Goal: Task Accomplishment & Management: Use online tool/utility

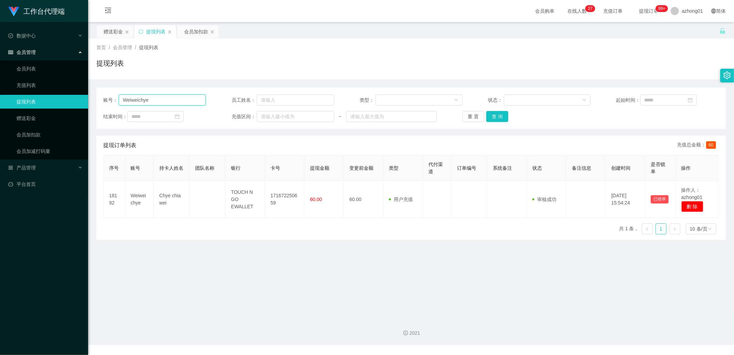
drag, startPoint x: 0, startPoint y: 0, endPoint x: 153, endPoint y: 100, distance: 182.9
click at [153, 100] on input "Weiweichye" at bounding box center [162, 100] width 87 height 11
paste input "peterkslee"
type input "peterkslee"
click at [499, 118] on button "查 询" at bounding box center [497, 116] width 22 height 11
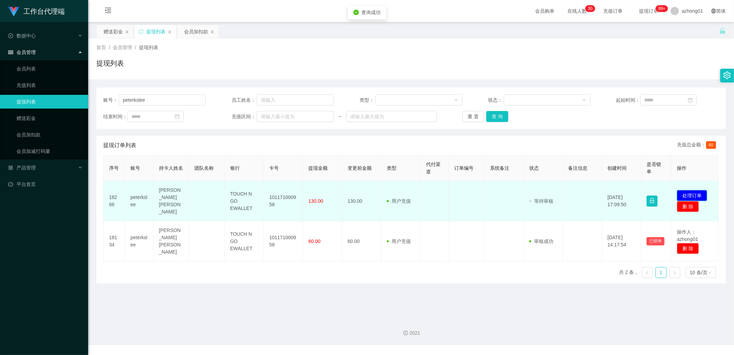
click at [693, 193] on button "处理订单" at bounding box center [692, 195] width 30 height 11
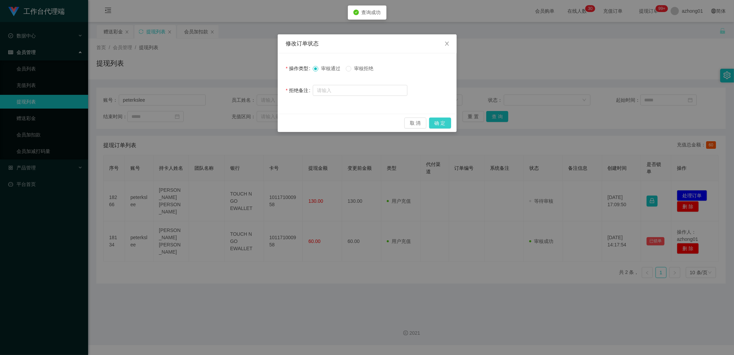
click at [434, 124] on button "确 定" at bounding box center [440, 123] width 22 height 11
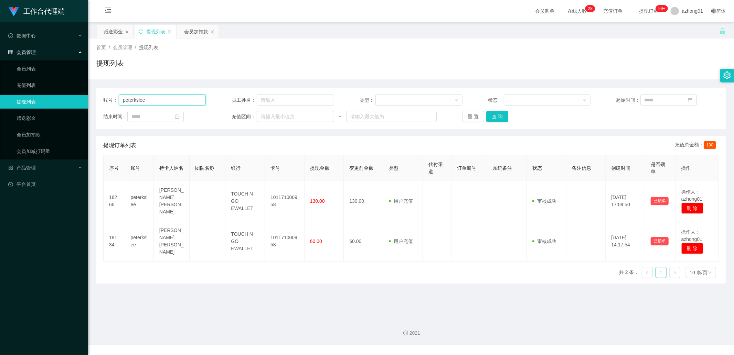
click at [160, 98] on input "peterkslee" at bounding box center [162, 100] width 87 height 11
paste input "Weiweichye"
type input "Weiweichye"
click at [501, 115] on button "查 询" at bounding box center [497, 116] width 22 height 11
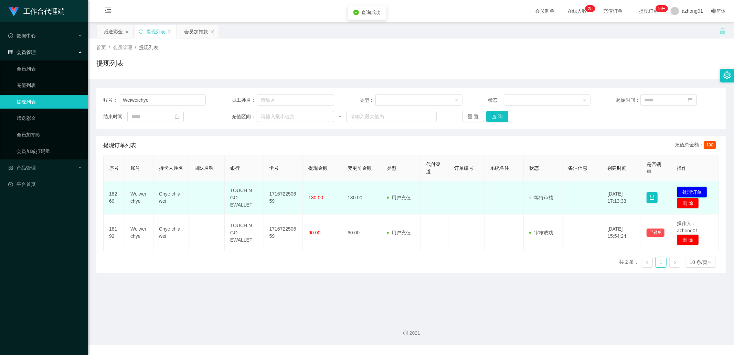
click at [700, 193] on button "处理订单" at bounding box center [692, 192] width 30 height 11
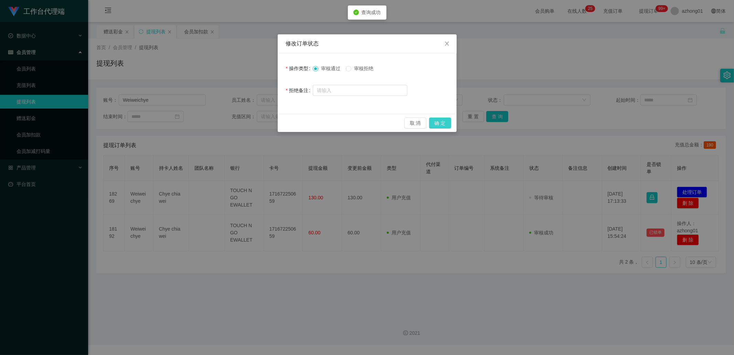
click at [445, 125] on button "确 定" at bounding box center [440, 123] width 22 height 11
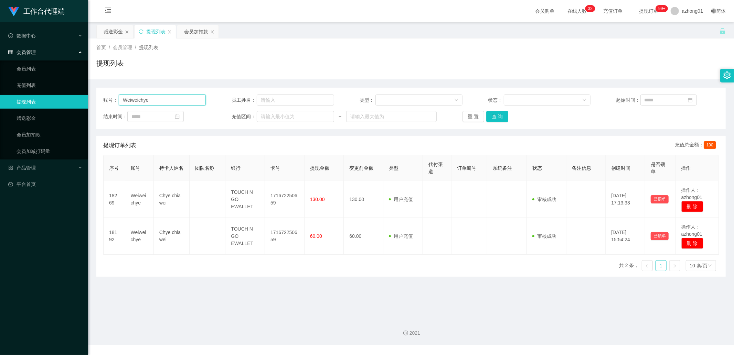
click at [173, 97] on input "Weiweichye" at bounding box center [162, 100] width 87 height 11
paste input "vivianting5678"
type input "vivianting5678"
click at [501, 116] on button "查 询" at bounding box center [497, 116] width 22 height 11
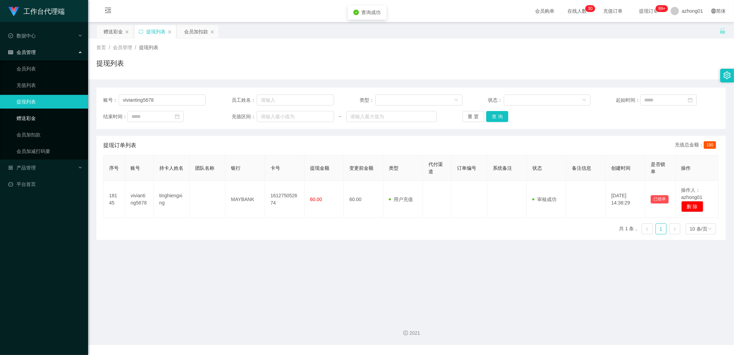
click at [24, 118] on link "赠送彩金" at bounding box center [50, 118] width 66 height 14
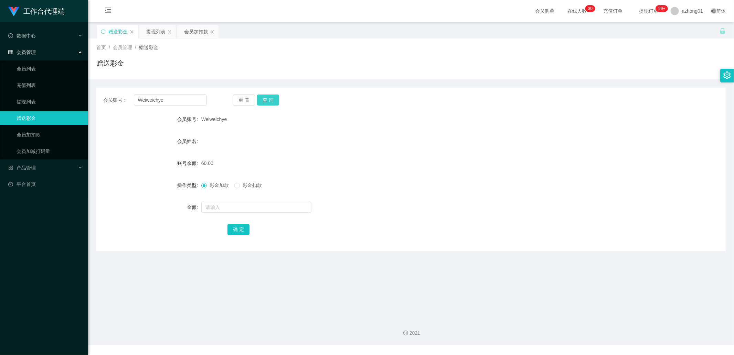
click at [270, 100] on button "查 询" at bounding box center [268, 100] width 22 height 11
click at [178, 102] on input "Weiweichye" at bounding box center [170, 100] width 73 height 11
paste input "vivianting5678"
type input "vivianting5678"
click at [268, 98] on button "查 询" at bounding box center [268, 100] width 22 height 11
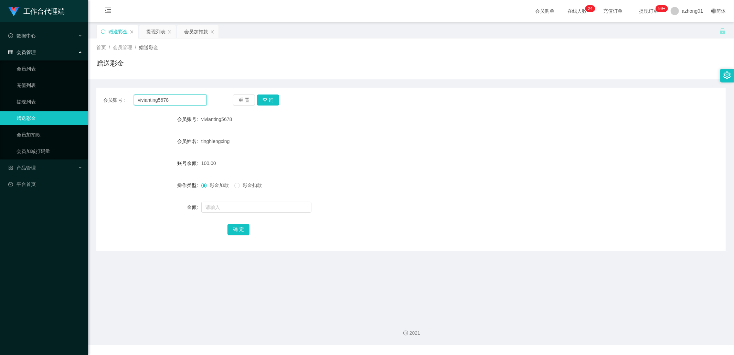
click at [178, 102] on input "vivianting5678" at bounding box center [170, 100] width 73 height 11
click at [271, 101] on button "查 询" at bounding box center [268, 100] width 22 height 11
click at [58, 110] on ul "会员列表 充值列表 提现列表 赠送彩金 会员加扣款 会员加减打码量" at bounding box center [44, 110] width 88 height 99
click at [57, 99] on link "提现列表" at bounding box center [50, 102] width 66 height 14
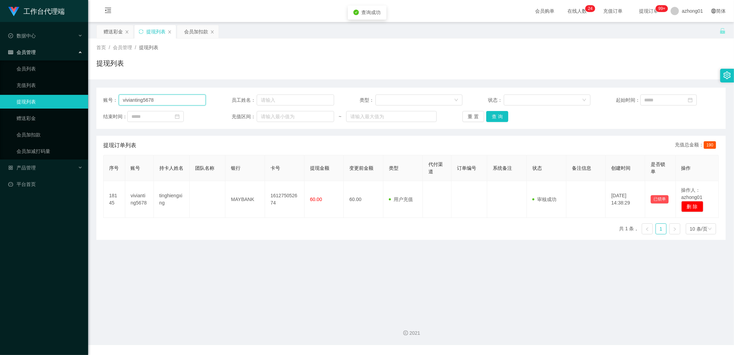
click at [164, 98] on input "vivianting5678" at bounding box center [162, 100] width 87 height 11
drag, startPoint x: 477, startPoint y: 118, endPoint x: 486, endPoint y: 118, distance: 9.3
click at [478, 118] on button "重 置" at bounding box center [473, 116] width 22 height 11
click at [494, 118] on button "查 询" at bounding box center [505, 116] width 22 height 11
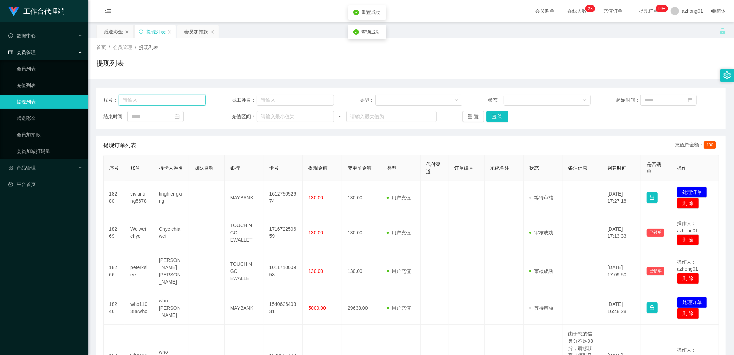
click at [176, 99] on input "text" at bounding box center [162, 100] width 87 height 11
paste input "vivianting5678"
type input "vivianting5678"
click at [496, 121] on button "查 询" at bounding box center [497, 116] width 22 height 11
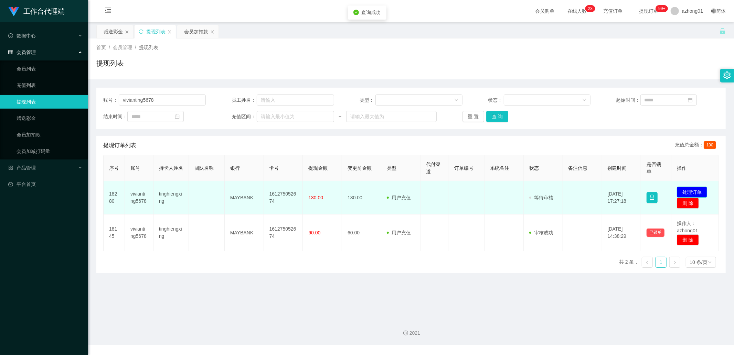
click at [689, 190] on button "处理订单" at bounding box center [692, 192] width 30 height 11
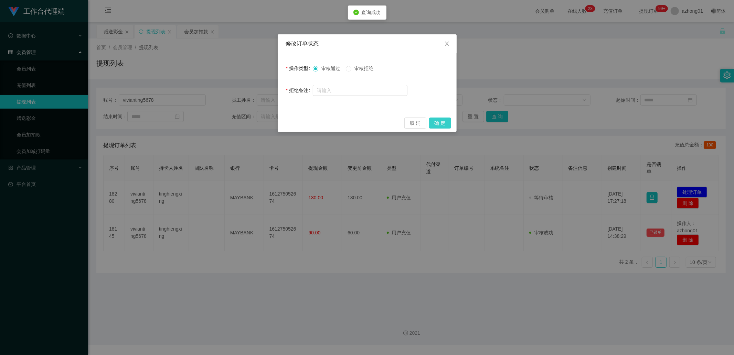
click at [446, 125] on button "确 定" at bounding box center [440, 123] width 22 height 11
